Goal: Task Accomplishment & Management: Manage account settings

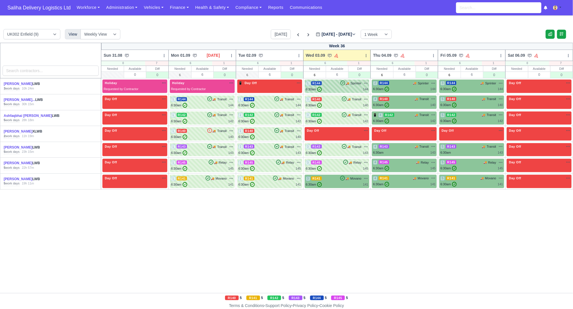
click at [334, 85] on div "1 R144 🚚 Sprinter" at bounding box center [337, 83] width 63 height 5
click at [346, 89] on div "6:30am ✓ 144" at bounding box center [337, 89] width 63 height 5
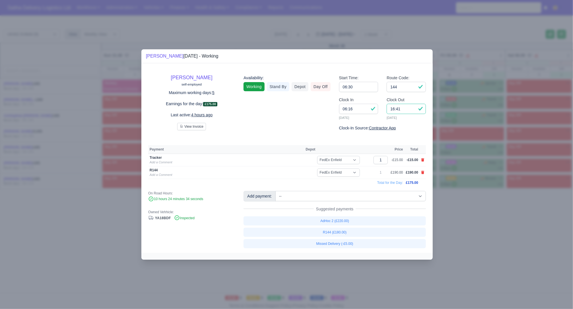
click at [411, 110] on input "16:41" at bounding box center [406, 109] width 39 height 10
type input "16:30"
click at [425, 173] on icon at bounding box center [422, 172] width 3 height 3
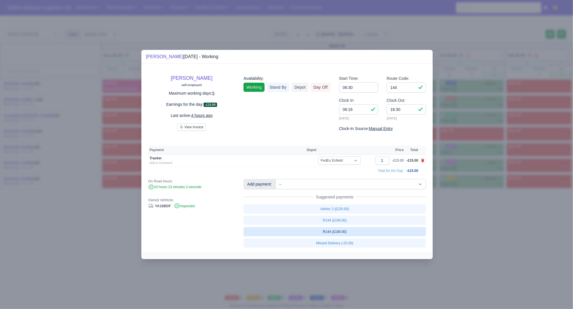
click at [348, 231] on link "R144 (£180.00)" at bounding box center [335, 231] width 183 height 9
select select "1"
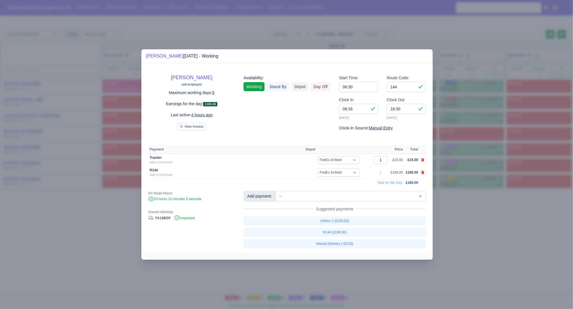
click at [462, 229] on div at bounding box center [286, 154] width 573 height 309
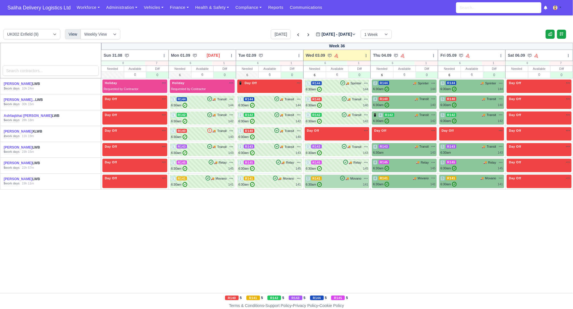
click at [337, 185] on div "6:30am ✓ 141" at bounding box center [337, 184] width 63 height 5
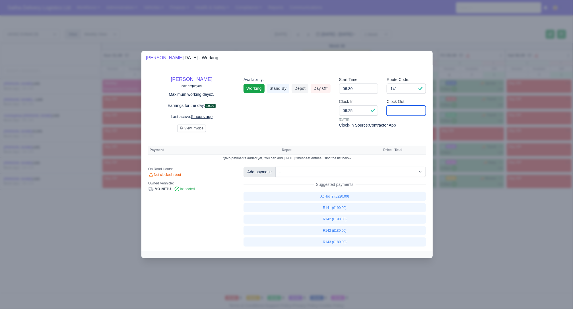
click at [406, 112] on input "Clock Out" at bounding box center [406, 110] width 39 height 10
type input "16:00"
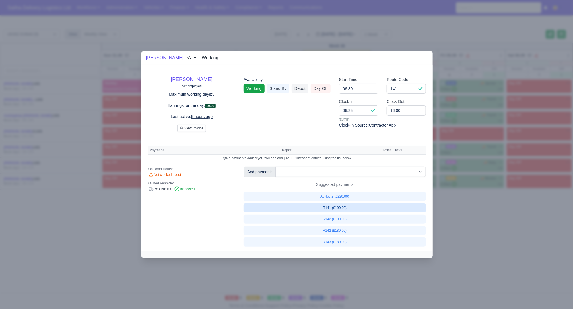
click at [330, 207] on link "R141 (£190.00)" at bounding box center [335, 207] width 183 height 9
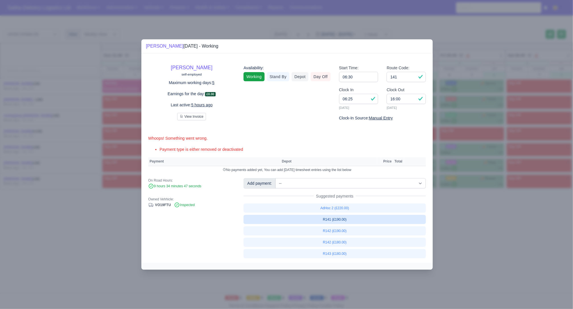
select select "1"
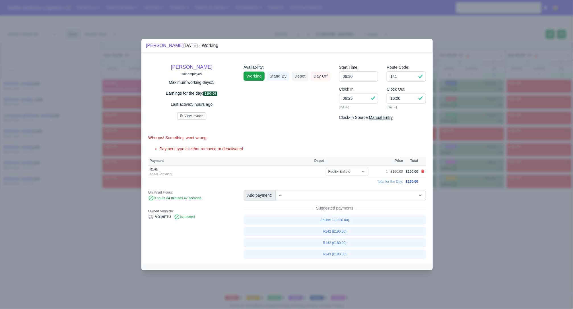
drag, startPoint x: 486, startPoint y: 224, endPoint x: 450, endPoint y: 196, distance: 46.2
click at [486, 224] on div at bounding box center [286, 154] width 573 height 309
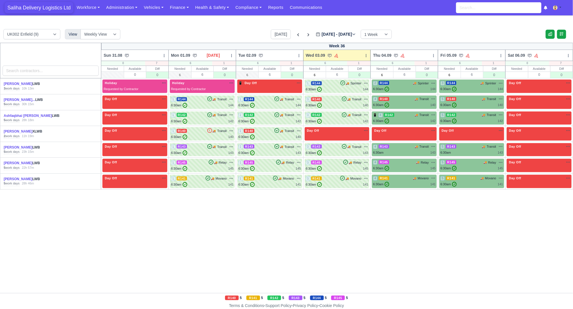
click at [51, 7] on span "Saliha Delivery Logistics Ltd" at bounding box center [39, 7] width 69 height 11
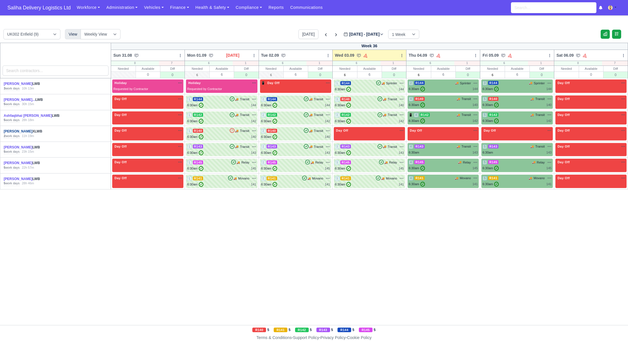
click at [9, 131] on link "[PERSON_NAME]" at bounding box center [18, 131] width 29 height 4
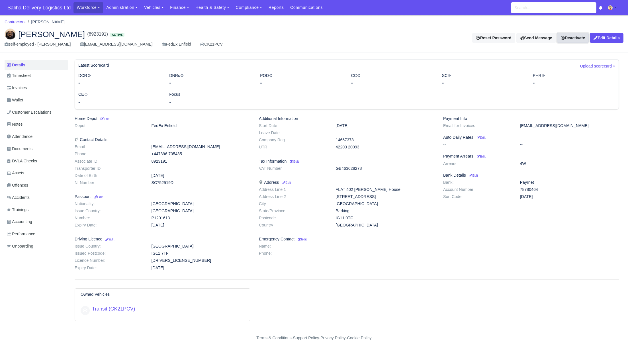
click at [565, 41] on link "Deactivate" at bounding box center [573, 38] width 32 height 10
drag, startPoint x: 549, startPoint y: 58, endPoint x: 541, endPoint y: 58, distance: 8.3
click at [549, 58] on link "Take off schedule" at bounding box center [564, 56] width 51 height 9
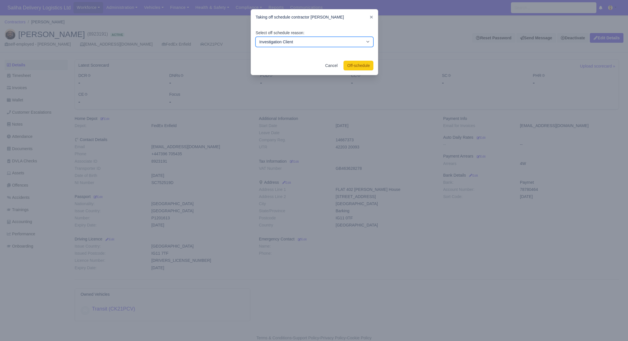
click at [321, 43] on select "Investigation Client Customer Escalation Medical Reason Vacation" at bounding box center [314, 42] width 118 height 10
select select "vacation"
click at [255, 37] on select "Investigation Client Customer Escalation Medical Reason Vacation" at bounding box center [314, 42] width 118 height 10
click at [352, 65] on button "Off-schedule" at bounding box center [358, 66] width 30 height 10
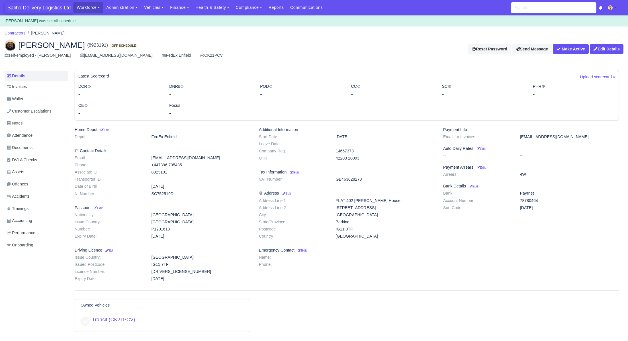
click at [48, 9] on span "Saliha Delivery Logistics Ltd" at bounding box center [39, 7] width 69 height 11
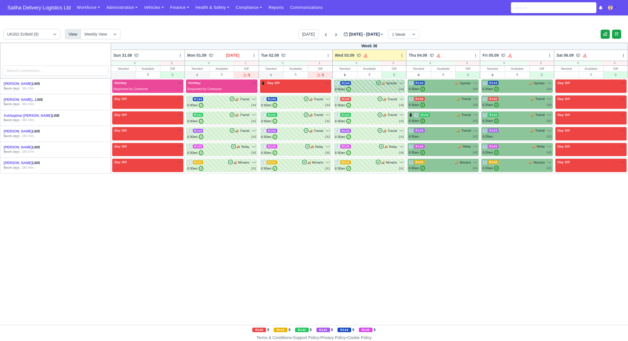
click at [375, 91] on div "1 R144 🚚" at bounding box center [369, 85] width 71 height 13
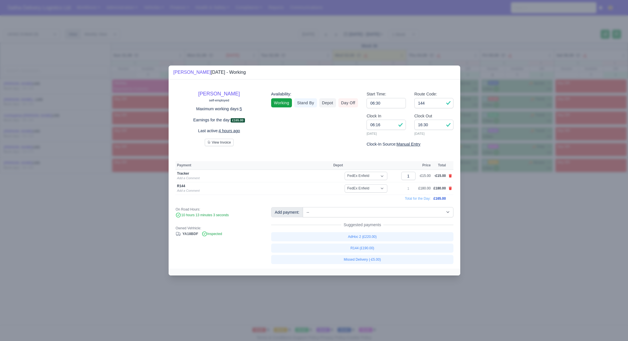
click at [521, 247] on div at bounding box center [314, 170] width 628 height 341
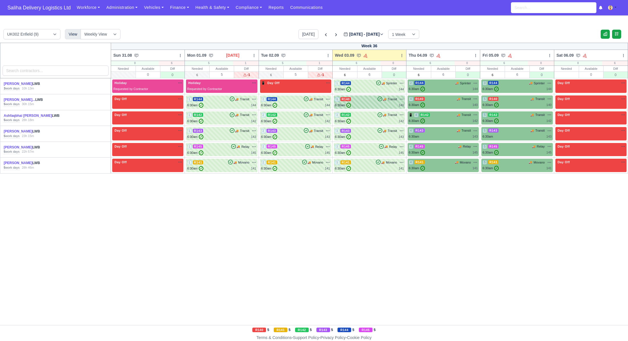
click at [367, 103] on div "6:30am ✓ 140" at bounding box center [369, 105] width 69 height 5
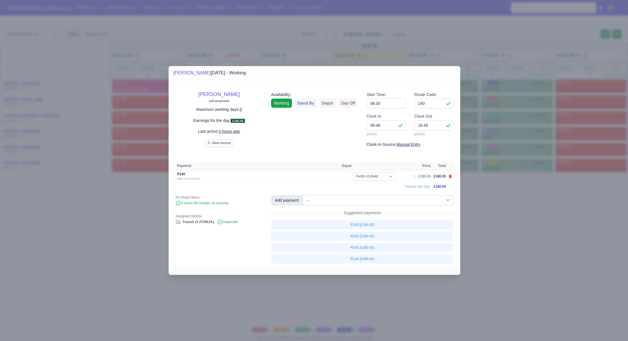
click at [507, 199] on div at bounding box center [314, 170] width 628 height 341
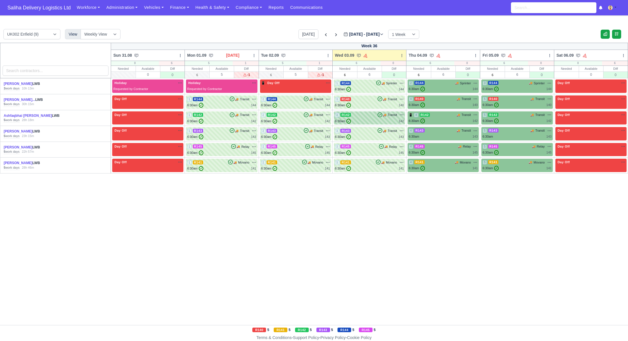
click at [364, 120] on div "6:30am ✓ 142" at bounding box center [369, 121] width 69 height 5
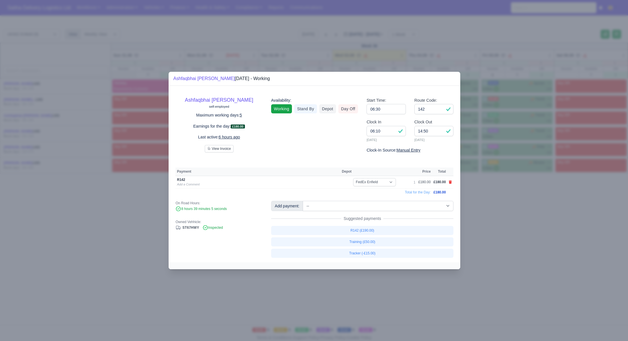
drag, startPoint x: 503, startPoint y: 214, endPoint x: 501, endPoint y: 211, distance: 3.1
click at [503, 213] on div at bounding box center [314, 170] width 628 height 341
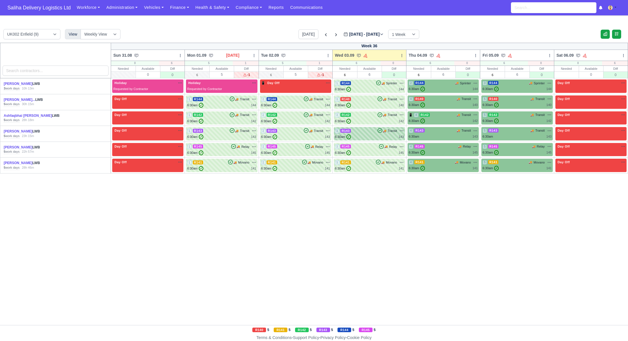
click at [370, 136] on div "6:30am ✓ 143" at bounding box center [369, 136] width 69 height 5
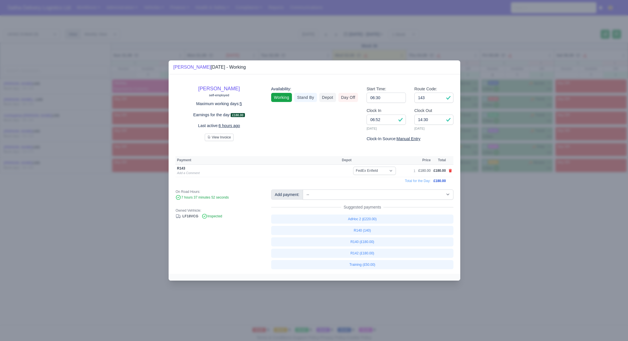
drag, startPoint x: 497, startPoint y: 215, endPoint x: 423, endPoint y: 178, distance: 82.3
click at [497, 215] on div at bounding box center [314, 170] width 628 height 341
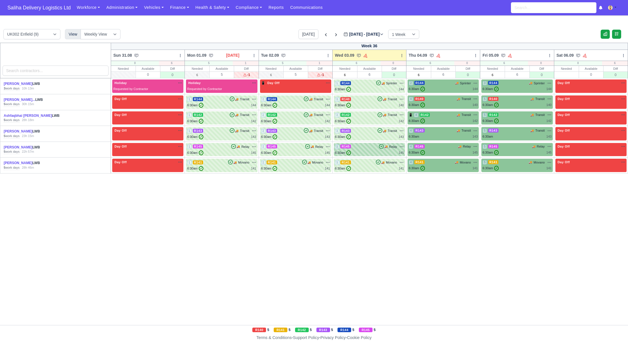
click at [354, 144] on div "3 R145 🚚 Relay" at bounding box center [369, 146] width 69 height 5
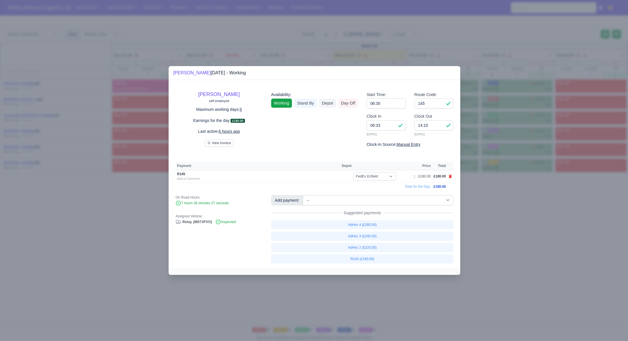
drag, startPoint x: 516, startPoint y: 230, endPoint x: 469, endPoint y: 203, distance: 54.1
click at [515, 230] on div at bounding box center [314, 170] width 628 height 341
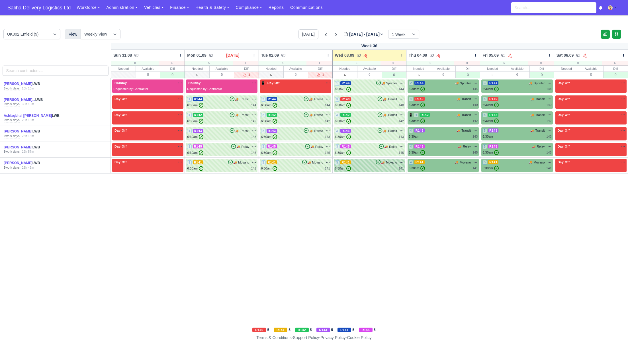
click at [371, 160] on div "3 R141 🚚 Movano" at bounding box center [369, 162] width 69 height 5
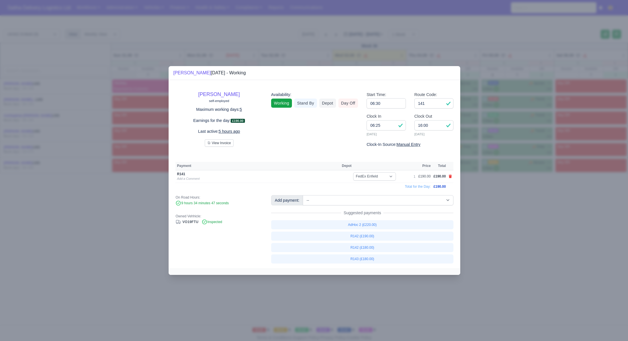
click at [523, 227] on div at bounding box center [314, 170] width 628 height 341
